Goal: Task Accomplishment & Management: Complete application form

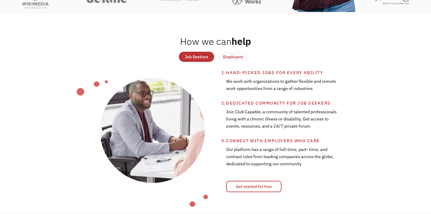
scroll to position [187, 0]
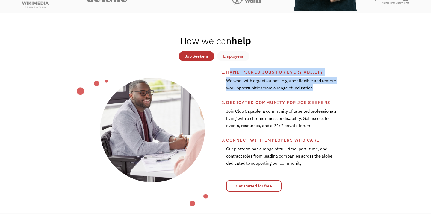
drag, startPoint x: 315, startPoint y: 87, endPoint x: 229, endPoint y: 69, distance: 88.8
click at [229, 69] on li "Hand-picked jobs for every ability We work with organizations to gather flexibl…" at bounding box center [305, 84] width 158 height 31
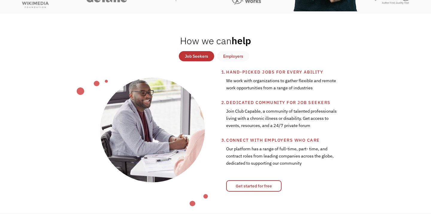
click at [229, 109] on div "Join Club Capable, a community of talented professionals living with a chronic …" at bounding box center [281, 121] width 111 height 31
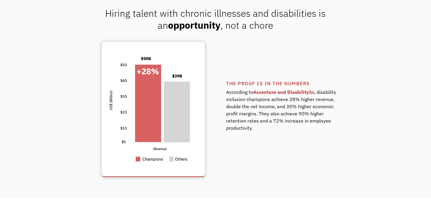
scroll to position [415, 0]
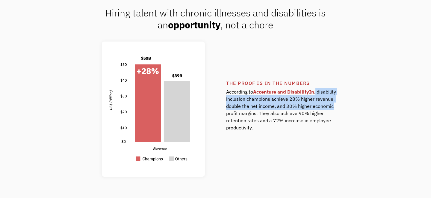
drag, startPoint x: 316, startPoint y: 92, endPoint x: 337, endPoint y: 105, distance: 24.8
click at [337, 105] on div "The proof is in the numbers According to Accenture and DisabilityIn , disabilit…" at bounding box center [305, 109] width 158 height 59
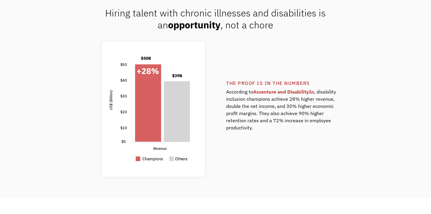
click at [267, 127] on div "According to Accenture and DisabilityIn , disability inclusion champions achiev…" at bounding box center [281, 113] width 111 height 52
drag, startPoint x: 299, startPoint y: 113, endPoint x: 266, endPoint y: 120, distance: 34.2
click at [266, 120] on div "According to Accenture and DisabilityIn , disability inclusion champions achiev…" at bounding box center [281, 113] width 111 height 52
click at [265, 128] on div "According to Accenture and DisabilityIn , disability inclusion champions achiev…" at bounding box center [281, 113] width 111 height 52
drag, startPoint x: 267, startPoint y: 128, endPoint x: 267, endPoint y: 120, distance: 9.0
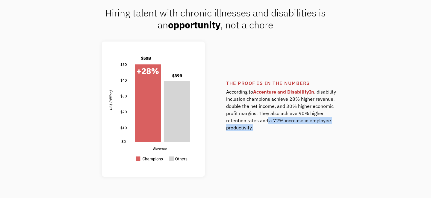
click at [267, 120] on div "According to Accenture and DisabilityIn , disability inclusion champions achiev…" at bounding box center [281, 113] width 111 height 52
click at [258, 140] on div "The proof is in the numbers According to Accenture and DisabilityIn , disabilit…" at bounding box center [215, 109] width 350 height 135
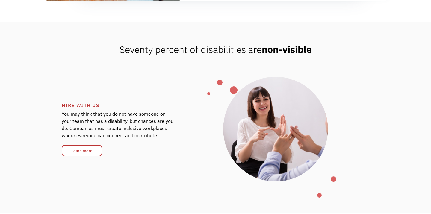
scroll to position [807, 0]
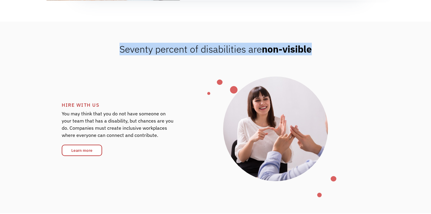
drag, startPoint x: 119, startPoint y: 49, endPoint x: 321, endPoint y: 52, distance: 202.2
click at [321, 52] on div "Seventy percent of disabilities are non-visible" at bounding box center [215, 49] width 431 height 12
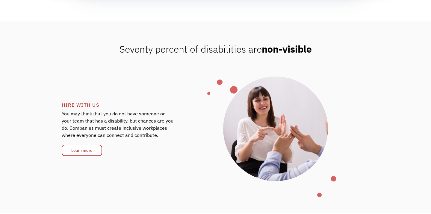
click at [203, 121] on div "HIRE WITH US You may think that you do not have someone on your team that has a…" at bounding box center [142, 129] width 161 height 55
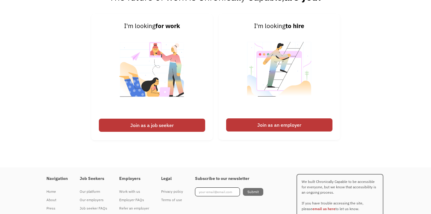
scroll to position [1411, 0]
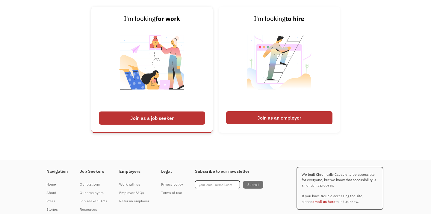
click at [173, 114] on div "Join as a job seeker" at bounding box center [152, 118] width 106 height 13
click at [153, 117] on div "Join as a job seeker" at bounding box center [152, 118] width 106 height 13
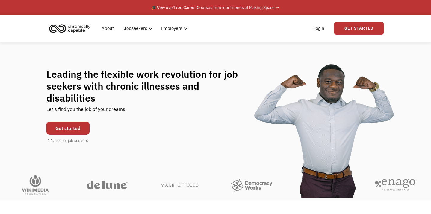
scroll to position [0, 0]
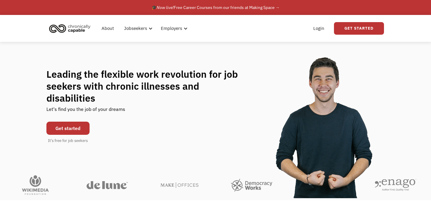
click at [63, 124] on link "Get started" at bounding box center [67, 128] width 43 height 13
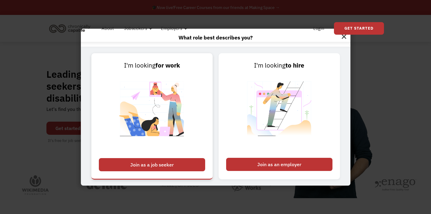
click at [162, 167] on div "Join as a job seeker" at bounding box center [152, 164] width 106 height 13
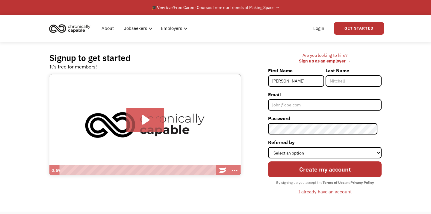
type input "[PERSON_NAME]"
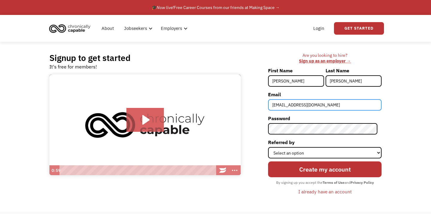
type input "[EMAIL_ADDRESS][DOMAIN_NAME]"
click at [266, 133] on div "Are you looking to hire? ‍ Sign up as an employer → First Name [PERSON_NAME] La…" at bounding box center [314, 127] width 135 height 149
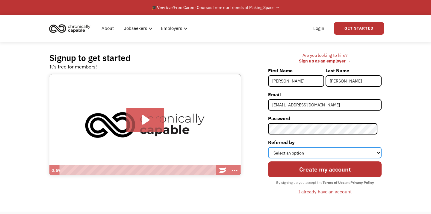
select select "Other"
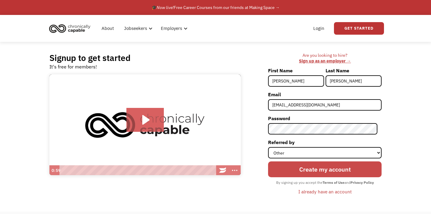
click at [302, 173] on input "Create my account" at bounding box center [325, 170] width 114 height 16
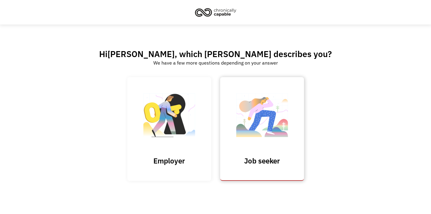
click at [266, 139] on img at bounding box center [262, 118] width 60 height 58
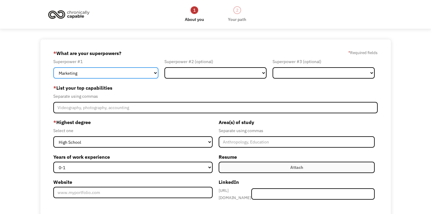
select select "Communications & Public Relations"
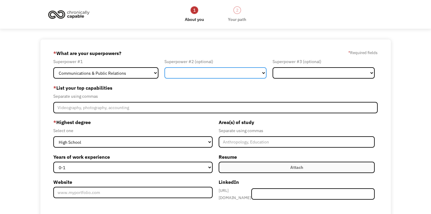
select select "Finance"
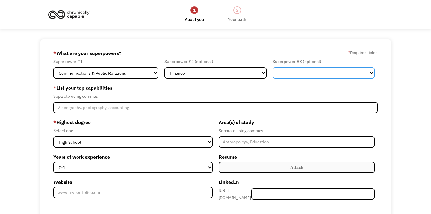
select select "Marketing"
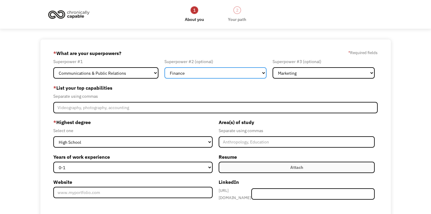
select select "Marketing"
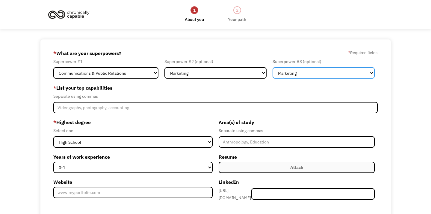
select select "Finance"
click at [217, 86] on label "* List your top capabilities" at bounding box center [215, 88] width 325 height 10
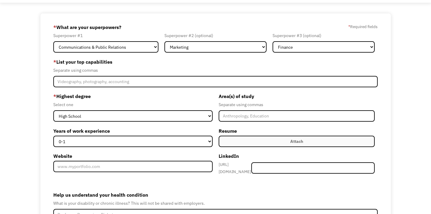
scroll to position [26, 0]
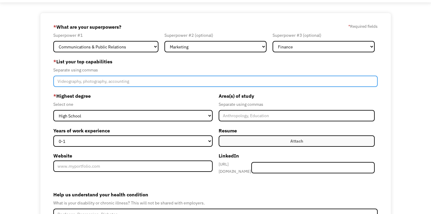
click at [93, 82] on input "Member-Create-Step1" at bounding box center [215, 81] width 325 height 11
drag, startPoint x: 275, startPoint y: 78, endPoint x: 232, endPoint y: 78, distance: 42.8
click at [232, 78] on input "Strategic communications, public relations, investor relations, reputation mana…" at bounding box center [215, 81] width 325 height 11
drag, startPoint x: 272, startPoint y: 81, endPoint x: 226, endPoint y: 80, distance: 45.5
click at [226, 80] on input "Strategic communications, public relations, investor relations, reputation mana…" at bounding box center [215, 81] width 325 height 11
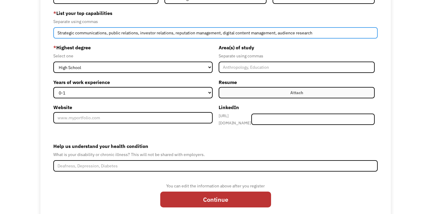
scroll to position [76, 0]
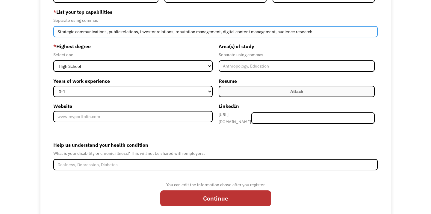
type input "Strategic communications, public relations, investor relations, reputation mana…"
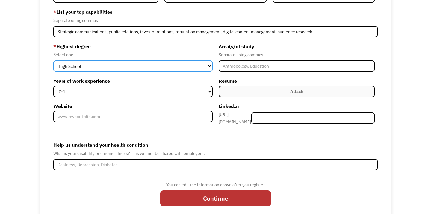
select select "masters"
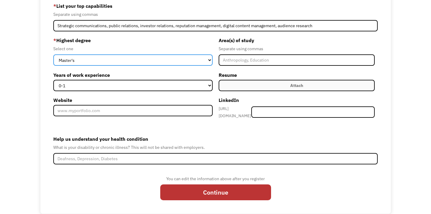
scroll to position [83, 0]
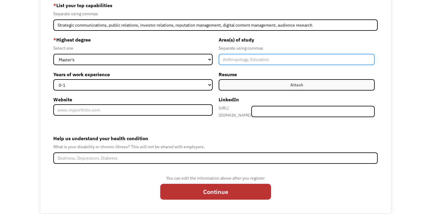
click at [245, 61] on input "Member-Create-Step1" at bounding box center [297, 59] width 156 height 11
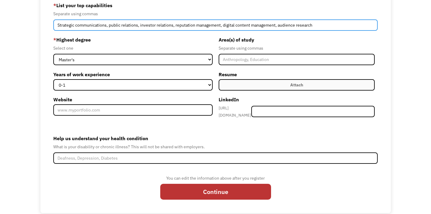
click at [322, 22] on input "Strategic communications, public relations, investor relations, reputation mana…" at bounding box center [215, 24] width 325 height 11
click at [314, 25] on input "Strategic communications, public relations, investor relations, reputation mana…" at bounding box center [215, 24] width 325 height 11
type input "Strategic communications, public relations, investor relations, reputation mana…"
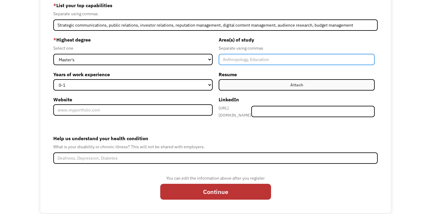
click at [235, 57] on input "Member-Create-Step1" at bounding box center [297, 59] width 156 height 11
type input "C"
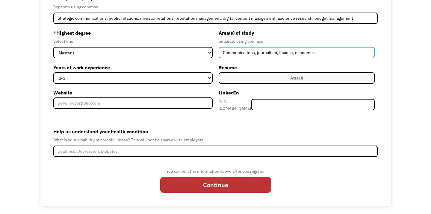
scroll to position [89, 0]
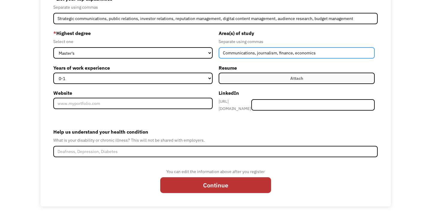
type input "Communications, journalism, finance, economics"
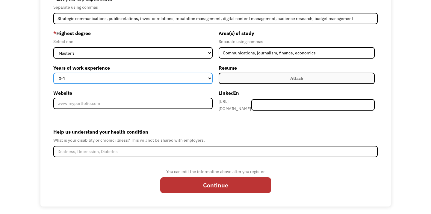
select select "2-4"
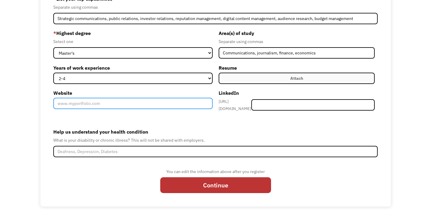
click at [154, 107] on input "Website" at bounding box center [132, 103] width 159 height 11
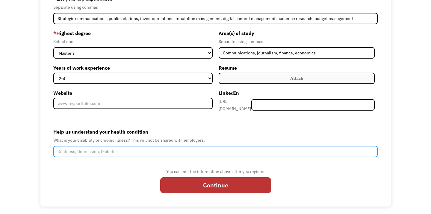
click at [100, 151] on input "Help us understand your health condition" at bounding box center [215, 151] width 325 height 11
click at [128, 146] on input "Immunodeficiency; long covid; depression" at bounding box center [215, 151] width 325 height 11
click at [124, 150] on input "Immunodeficiency; long covid; depression" at bounding box center [215, 151] width 325 height 11
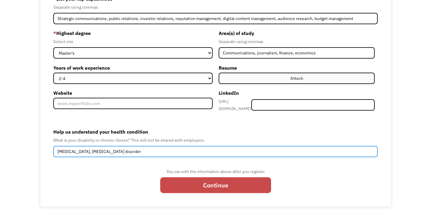
type input "Immunodeficiency, autoimmune disorder"
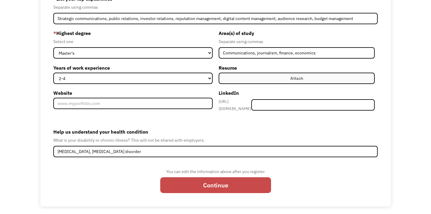
click at [186, 186] on input "Continue" at bounding box center [215, 186] width 111 height 16
type input "Please wait..."
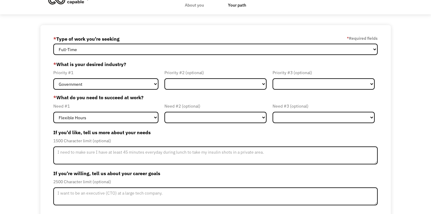
scroll to position [16, 0]
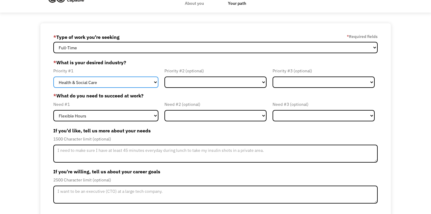
select select "Education"
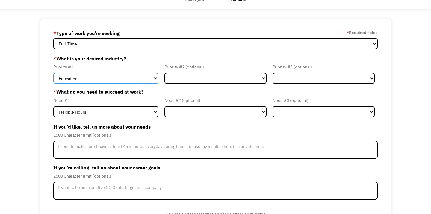
scroll to position [20, 0]
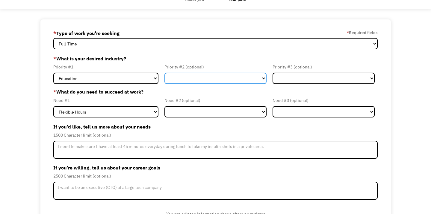
select select "Health & Social Care"
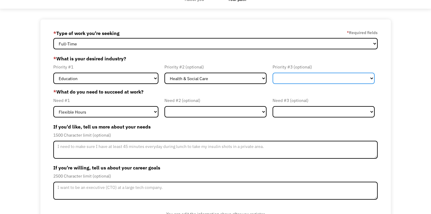
select select "Creative & Design"
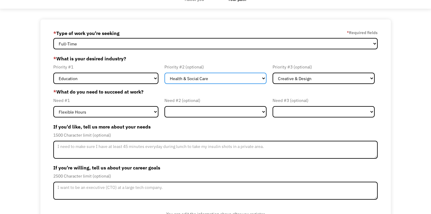
select select "Creative & Design"
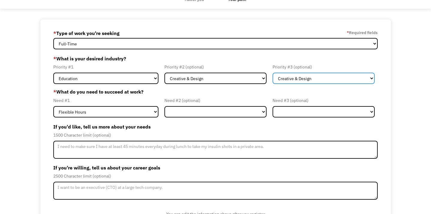
select select "Health & Social Care"
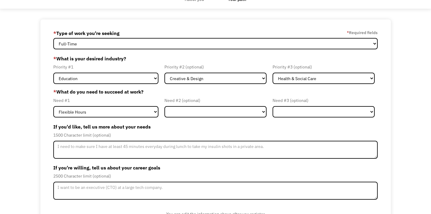
click at [248, 91] on label "* What do you need to succeed at work?" at bounding box center [215, 91] width 325 height 7
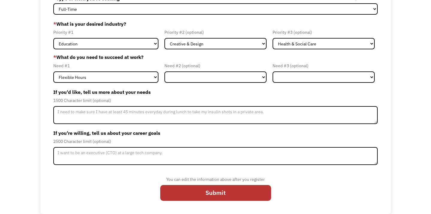
scroll to position [55, 0]
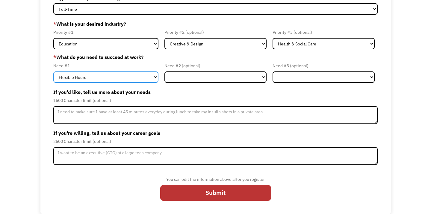
select select "Remote Work"
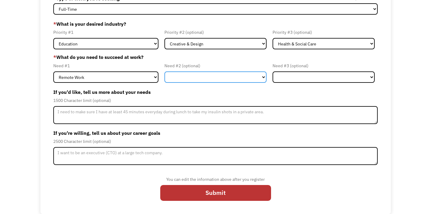
select select "Remote Work"
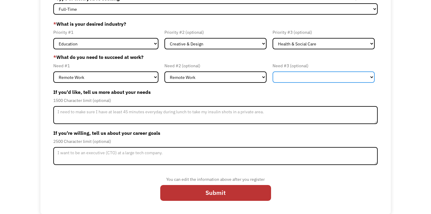
select select "Remote Work"
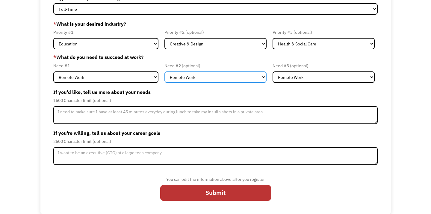
select select "Member-Update-Form-Step2"
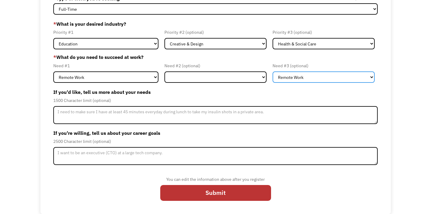
select select "Member-Update-Form-Step2"
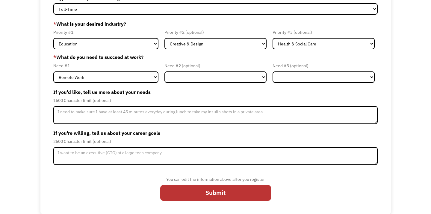
click at [178, 95] on label "If you'd like, tell us more about your needs" at bounding box center [215, 92] width 325 height 10
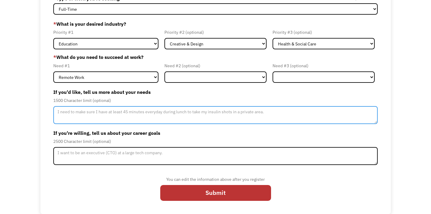
click at [170, 120] on textarea "Member-Update-Form-Step2" at bounding box center [215, 115] width 325 height 18
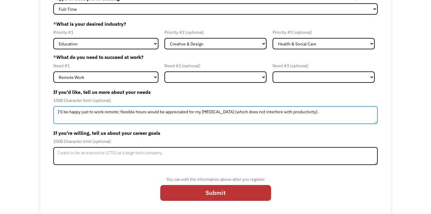
click at [283, 113] on textarea "I'll be happy just to work remote; flexible hours would be appreciated for my c…" at bounding box center [215, 115] width 325 height 18
type textarea "I'll be happy just to work remote; flexible hours would be appreciated for my c…"
click at [118, 113] on textarea "I'll be happy just to work remote; flexible hours would be appreciated for my c…" at bounding box center [215, 115] width 325 height 18
click at [139, 114] on textarea "I'll be happy just to work remote; flexible hours would be appreciated for my c…" at bounding box center [215, 115] width 325 height 18
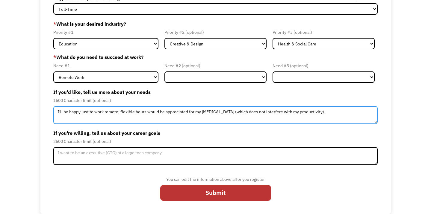
click at [139, 114] on textarea "I'll be happy just to work remote; flexible hours would be appreciated for my c…" at bounding box center [215, 115] width 325 height 18
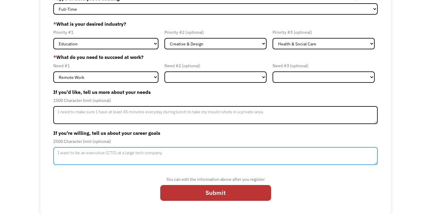
click at [147, 155] on textarea "Member-Update-Form-Step2" at bounding box center [215, 156] width 325 height 18
type textarea "E"
type textarea "k"
type textarea "cash please."
click at [78, 154] on textarea "cash please." at bounding box center [215, 156] width 325 height 18
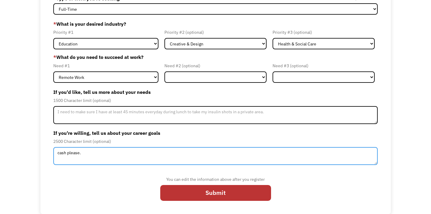
click at [78, 154] on textarea "cash please." at bounding box center [215, 156] width 325 height 18
type textarea "I"
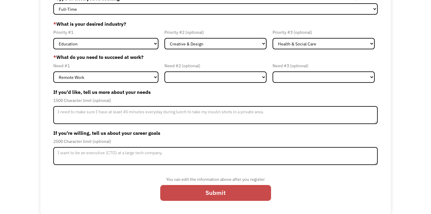
click at [208, 194] on input "Submit" at bounding box center [215, 193] width 111 height 16
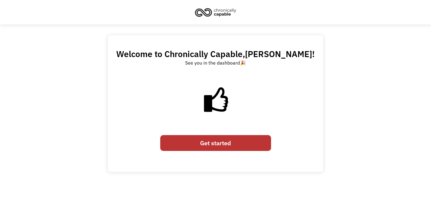
click at [199, 143] on link "Get started" at bounding box center [215, 143] width 111 height 16
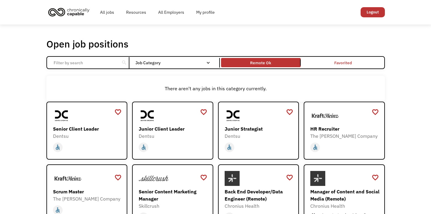
click at [274, 66] on link "Remote Ok" at bounding box center [261, 63] width 82 height 12
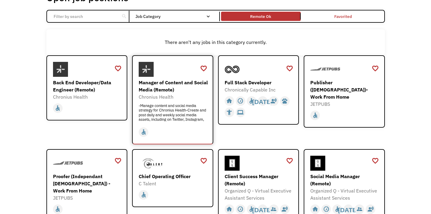
scroll to position [47, 0]
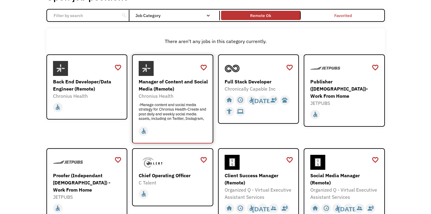
click at [180, 94] on div "Chronius Health" at bounding box center [173, 96] width 69 height 7
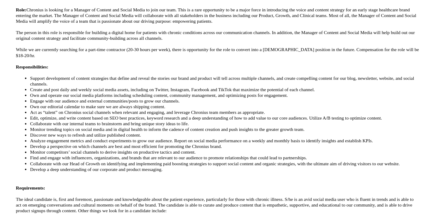
scroll to position [109, 0]
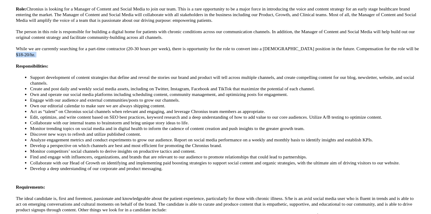
drag, startPoint x: 52, startPoint y: 42, endPoint x: 31, endPoint y: 42, distance: 20.7
click at [46, 73] on p "While we are currently searching for a part-time contractor (20-30 hours per we…" at bounding box center [215, 78] width 338 height 10
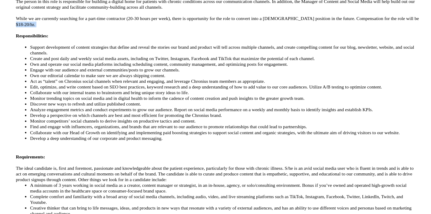
scroll to position [135, 0]
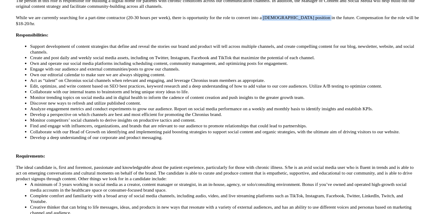
drag, startPoint x: 290, startPoint y: 11, endPoint x: 240, endPoint y: 11, distance: 50.0
click at [240, 47] on p "While we are currently searching for a part-time contractor (20-30 hours per we…" at bounding box center [215, 52] width 338 height 10
click at [216, 71] on li "Support development of content strategies that define and reveal the stories ou…" at bounding box center [221, 76] width 326 height 10
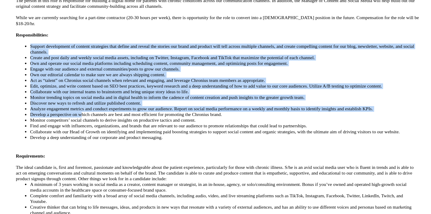
drag, startPoint x: 25, startPoint y: 34, endPoint x: 72, endPoint y: 93, distance: 75.6
click at [72, 94] on ul "Support development of content strategies that define and reveal the stories ou…" at bounding box center [215, 111] width 338 height 81
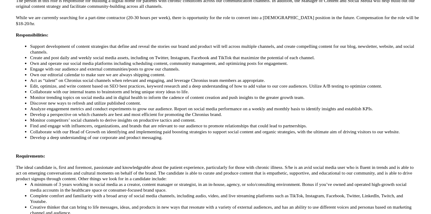
click at [71, 148] on li "Develop a deep understanding of our corporate and product messaging." at bounding box center [221, 150] width 326 height 5
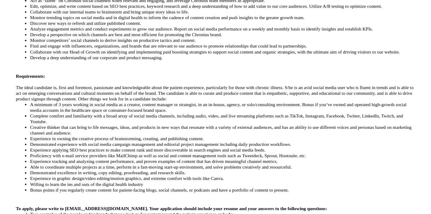
scroll to position [203, 0]
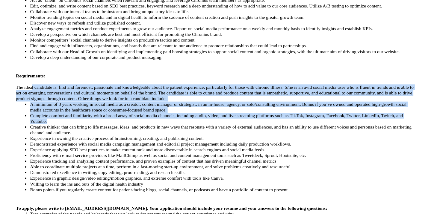
drag, startPoint x: 69, startPoint y: 101, endPoint x: 31, endPoint y: 63, distance: 53.8
click at [46, 65] on div "Role: Chronius is looking for a Manager of Content and Social Media to join our…" at bounding box center [215, 101] width 338 height 310
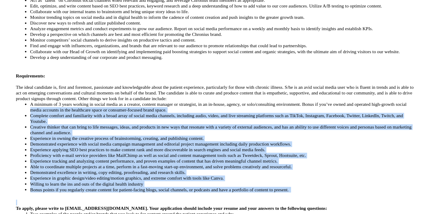
drag, startPoint x: 86, startPoint y: 166, endPoint x: 59, endPoint y: 92, distance: 78.6
click at [59, 92] on div "Role: Chronius is looking for a Manager of Content and Social Media to join our…" at bounding box center [215, 101] width 338 height 310
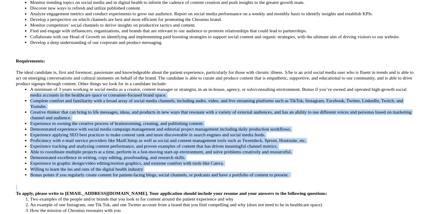
scroll to position [216, 0]
click at [58, 145] on li "Experience applying SEO best practices to make content rank and more discoverab…" at bounding box center [221, 147] width 326 height 5
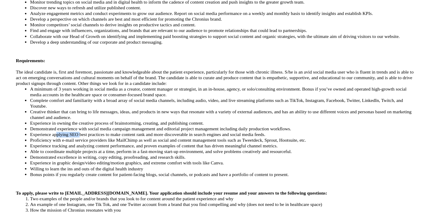
drag, startPoint x: 70, startPoint y: 110, endPoint x: 50, endPoint y: 110, distance: 20.4
click at [58, 145] on li "Experience applying SEO best practices to make content rank and more discoverab…" at bounding box center [221, 147] width 326 height 5
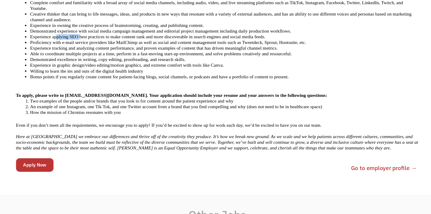
scroll to position [299, 0]
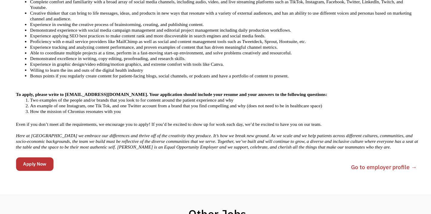
click at [72, 96] on li "Bonus points if you regularly create content for patient-facing blogs, social c…" at bounding box center [221, 98] width 326 height 5
drag, startPoint x: 205, startPoint y: 51, endPoint x: 167, endPoint y: 51, distance: 37.7
click at [167, 86] on li "Experience in graphic design/video editing/motion graphics, and extreme comfort…" at bounding box center [221, 88] width 326 height 5
drag, startPoint x: 149, startPoint y: 58, endPoint x: 49, endPoint y: 58, distance: 100.6
click at [58, 96] on li "Bonus points if you regularly create content for patient-facing blogs, social c…" at bounding box center [221, 98] width 326 height 5
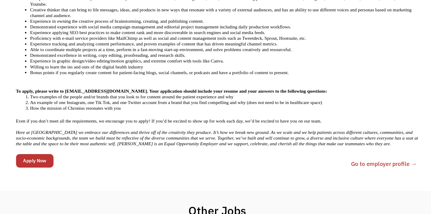
click at [58, 123] on li "How the mission of Chronius resonates with you" at bounding box center [221, 125] width 326 height 5
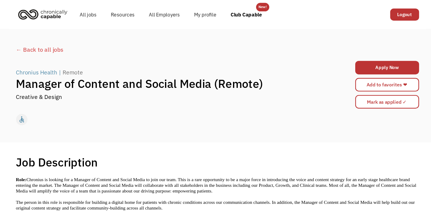
scroll to position [0, 0]
click at [46, 43] on div "← Back to all jobs" at bounding box center [215, 41] width 338 height 7
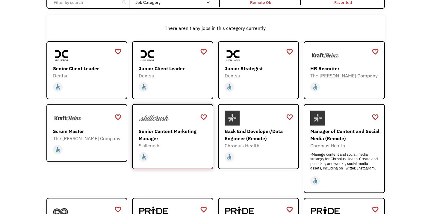
scroll to position [62, 0]
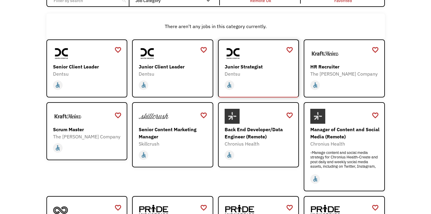
click at [265, 80] on div "home slow_motion_video accessible [DATE] not_interested supervisor_account reco…" at bounding box center [259, 85] width 69 height 11
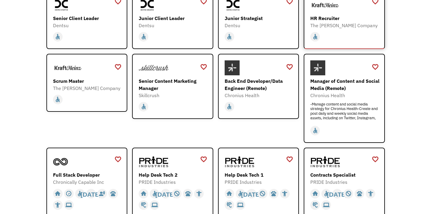
scroll to position [112, 0]
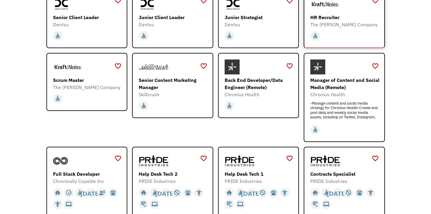
click at [334, 24] on div "The [PERSON_NAME] Company" at bounding box center [344, 24] width 69 height 7
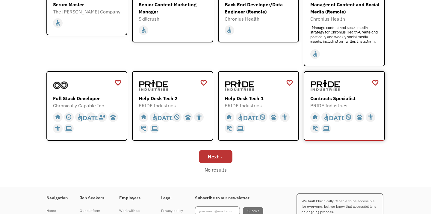
scroll to position [188, 0]
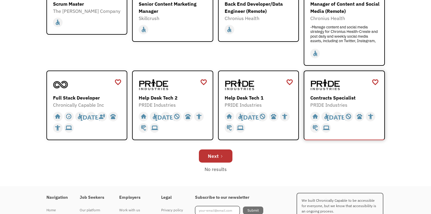
click at [356, 94] on div "Contracts Specialist PRIDE Industries [URL][DOMAIN_NAME]" at bounding box center [344, 92] width 69 height 31
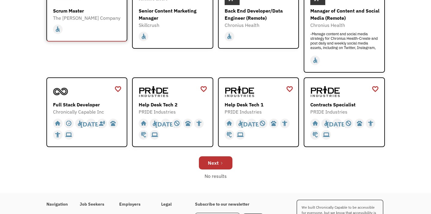
scroll to position [183, 0]
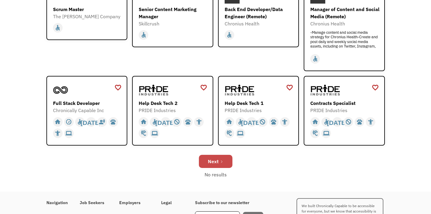
click at [216, 159] on div "Next" at bounding box center [213, 161] width 11 height 7
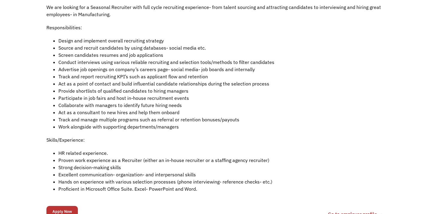
scroll to position [174, 0]
click at [181, 126] on li "Work alongside with supporting departments/managers" at bounding box center [221, 126] width 326 height 7
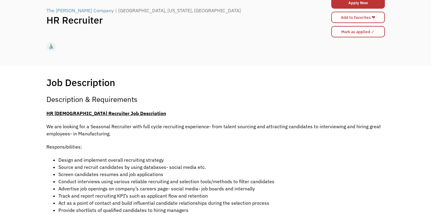
scroll to position [38, 0]
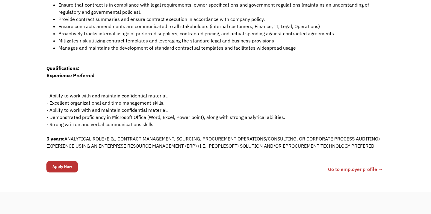
scroll to position [211, 0]
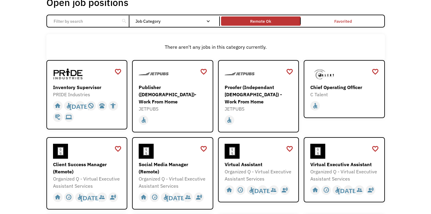
scroll to position [42, 0]
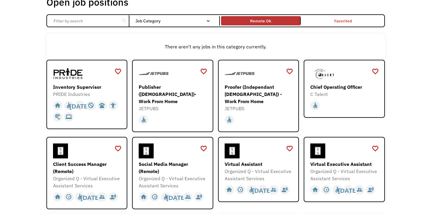
click at [256, 16] on link "Remote Ok" at bounding box center [261, 21] width 82 height 12
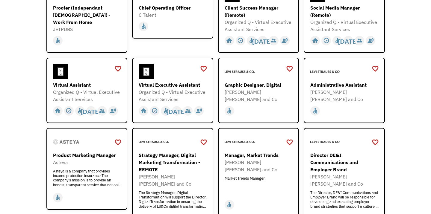
scroll to position [217, 0]
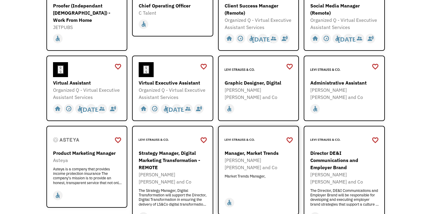
click at [270, 166] on div "Manager, Market Trends Levi Strauss and Co Market Trends Manager, Market Trends…" at bounding box center [259, 171] width 69 height 43
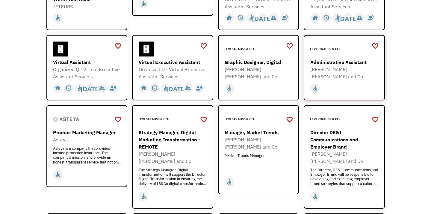
scroll to position [243, 0]
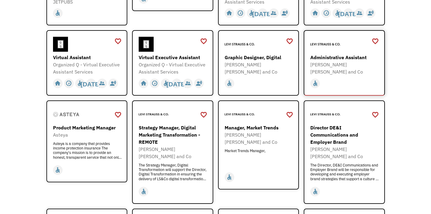
click at [347, 54] on div "Administrative Assistant Levi Strauss and Co https://levistraussandco.wd5.mywor…" at bounding box center [344, 56] width 69 height 39
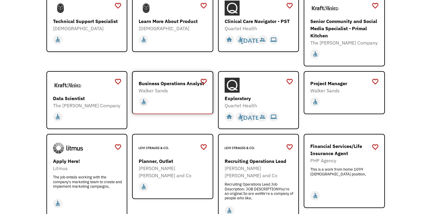
scroll to position [600, 0]
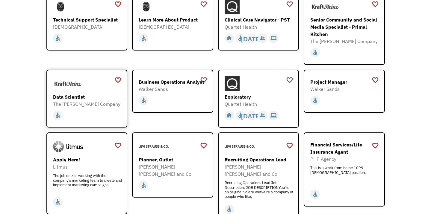
click at [87, 81] on div at bounding box center [87, 83] width 69 height 15
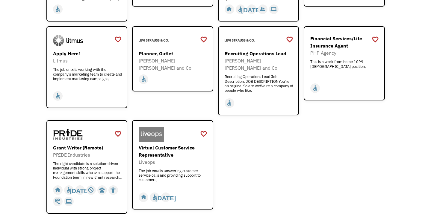
scroll to position [707, 0]
click at [82, 144] on div "Grant Writer (Remote)" at bounding box center [87, 147] width 69 height 7
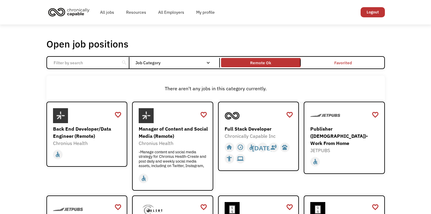
scroll to position [0, 0]
click at [97, 60] on input "Email Form" at bounding box center [83, 62] width 67 height 11
click input "Email Form" at bounding box center [0, 0] width 0 height 0
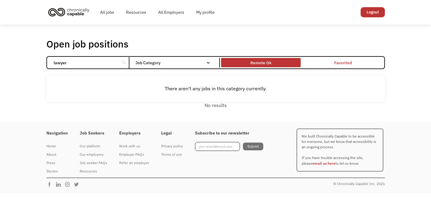
click at [262, 61] on div "Remote Ok" at bounding box center [260, 62] width 21 height 7
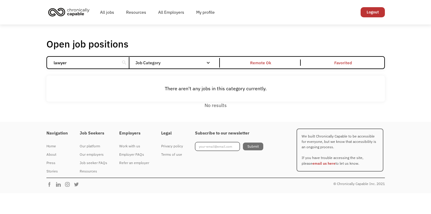
click at [92, 63] on input "lawyer" at bounding box center [83, 62] width 67 height 11
type input "legal"
click input "Email Form" at bounding box center [0, 0] width 0 height 0
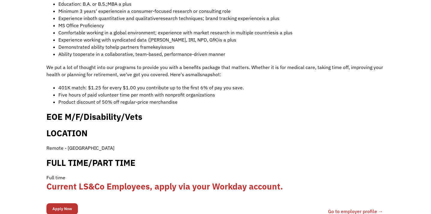
scroll to position [378, 0]
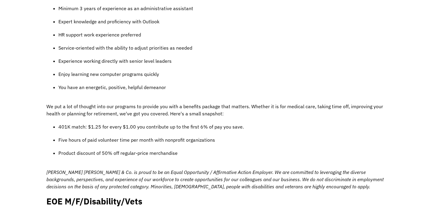
scroll to position [452, 0]
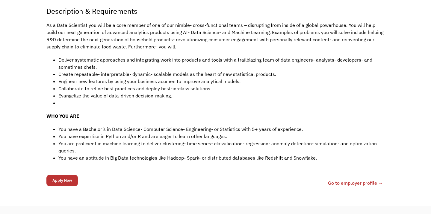
scroll to position [143, 0]
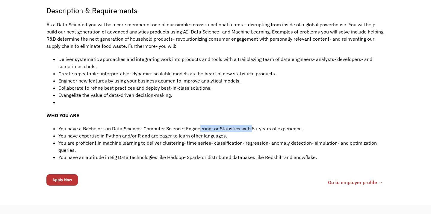
drag, startPoint x: 251, startPoint y: 128, endPoint x: 199, endPoint y: 128, distance: 52.4
click at [199, 128] on li "You have a Bachelor’s in Data Science- Computer Science- Engineering- or Statis…" at bounding box center [221, 128] width 326 height 7
click at [146, 128] on li "You have a Bachelor’s in Data Science- Computer Science- Engineering- or Statis…" at bounding box center [221, 128] width 326 height 7
drag, startPoint x: 150, startPoint y: 135, endPoint x: 133, endPoint y: 135, distance: 16.8
click at [133, 135] on li "You have expertise in Python and/or R and are eager to learn other languages." at bounding box center [221, 135] width 326 height 7
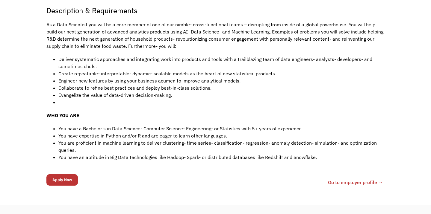
click at [264, 152] on li "You are proficient in machine learning to deliver clustering- time series- clas…" at bounding box center [221, 147] width 326 height 14
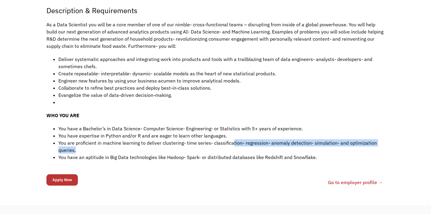
drag, startPoint x: 260, startPoint y: 152, endPoint x: 232, endPoint y: 140, distance: 30.9
click at [232, 140] on li "You are proficient in machine learning to deliver clustering- time series- clas…" at bounding box center [221, 147] width 326 height 14
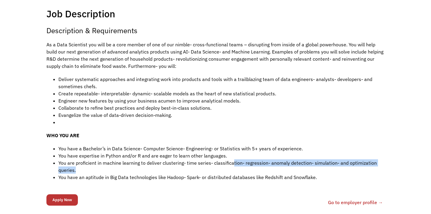
scroll to position [122, 0]
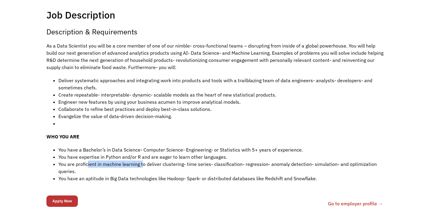
drag, startPoint x: 141, startPoint y: 166, endPoint x: 88, endPoint y: 164, distance: 53.6
click at [88, 164] on li "You are proficient in machine learning to deliver clustering- time series- clas…" at bounding box center [221, 168] width 326 height 14
click at [108, 91] on li "Deliver systematic approaches and integrating work into products and tools with…" at bounding box center [221, 84] width 326 height 14
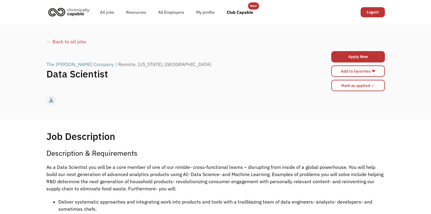
scroll to position [0, 0]
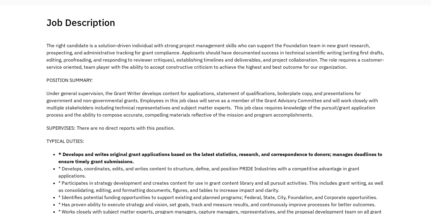
scroll to position [115, 0]
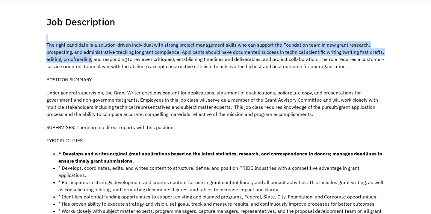
drag, startPoint x: 93, startPoint y: 61, endPoint x: 38, endPoint y: 61, distance: 54.5
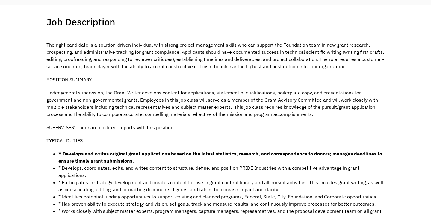
click at [137, 82] on p "POSITION SUMMARY:" at bounding box center [215, 79] width 338 height 7
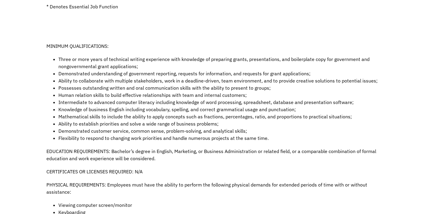
scroll to position [362, 0]
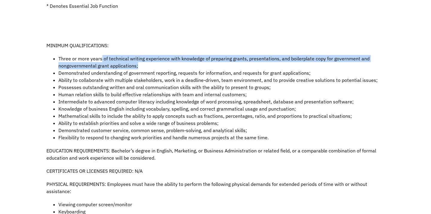
drag, startPoint x: 140, startPoint y: 59, endPoint x: 102, endPoint y: 53, distance: 38.6
click at [102, 55] on li "Three or more years of technical writing experience with knowledge of preparing…" at bounding box center [221, 62] width 326 height 14
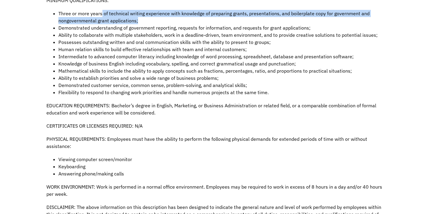
scroll to position [381, 0]
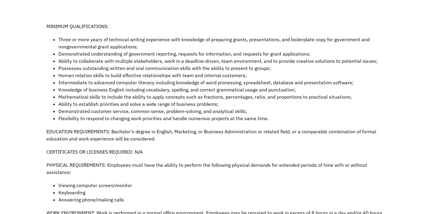
click at [145, 50] on li "Demonstrated understanding of government reporting, requests for information, a…" at bounding box center [221, 53] width 326 height 7
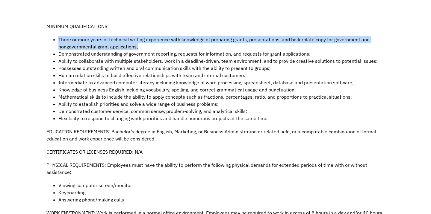
drag, startPoint x: 139, startPoint y: 39, endPoint x: 107, endPoint y: 27, distance: 34.5
click at [107, 27] on div "The right candidate is a solution-driven individual with strong project managem…" at bounding box center [215, 19] width 338 height 503
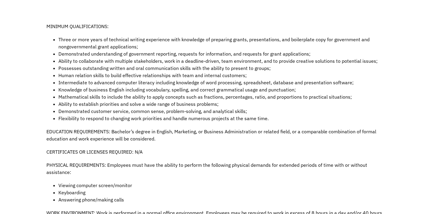
click at [139, 86] on li "Knowledge of business English including vocabulary, spelling, and correct gramm…" at bounding box center [221, 89] width 326 height 7
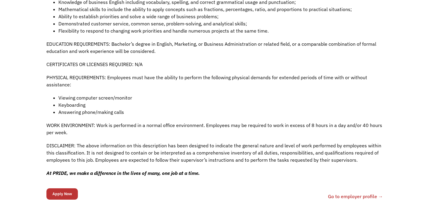
scroll to position [483, 0]
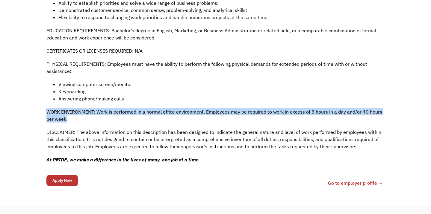
drag, startPoint x: 119, startPoint y: 113, endPoint x: 98, endPoint y: 101, distance: 23.7
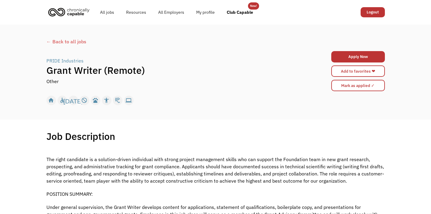
scroll to position [0, 0]
